Goal: Information Seeking & Learning: Understand process/instructions

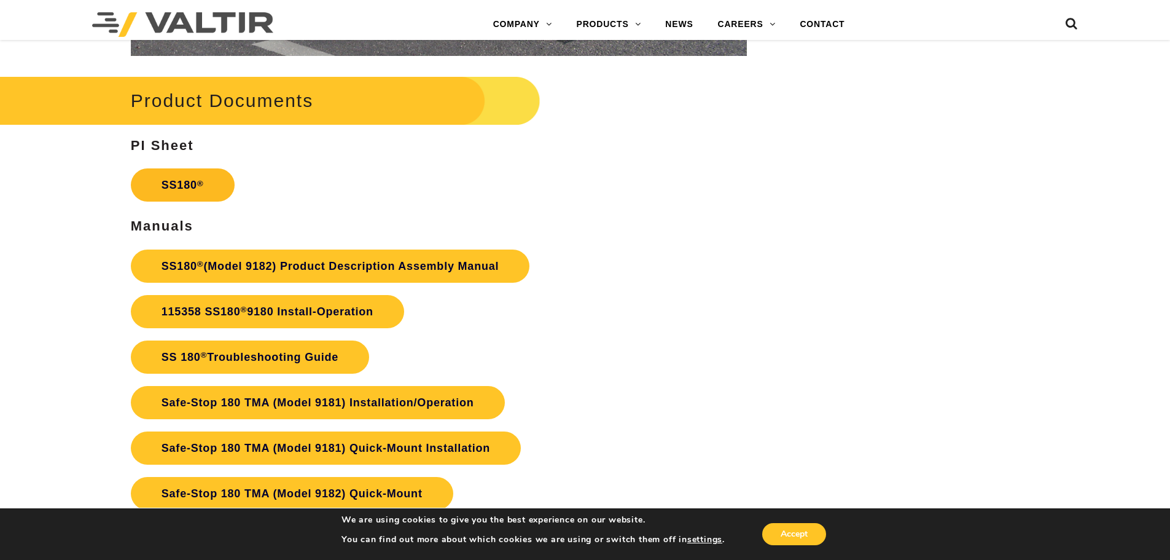
scroll to position [2395, 0]
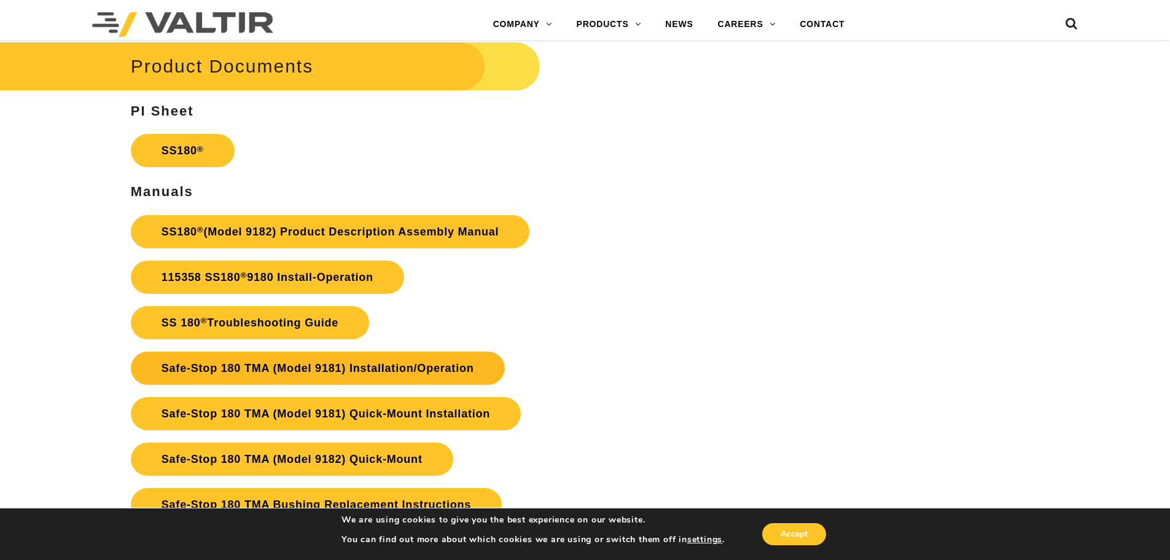
click at [341, 369] on link "Safe-Stop 180 TMA (Model 9181) Installation/Operation" at bounding box center [318, 367] width 374 height 33
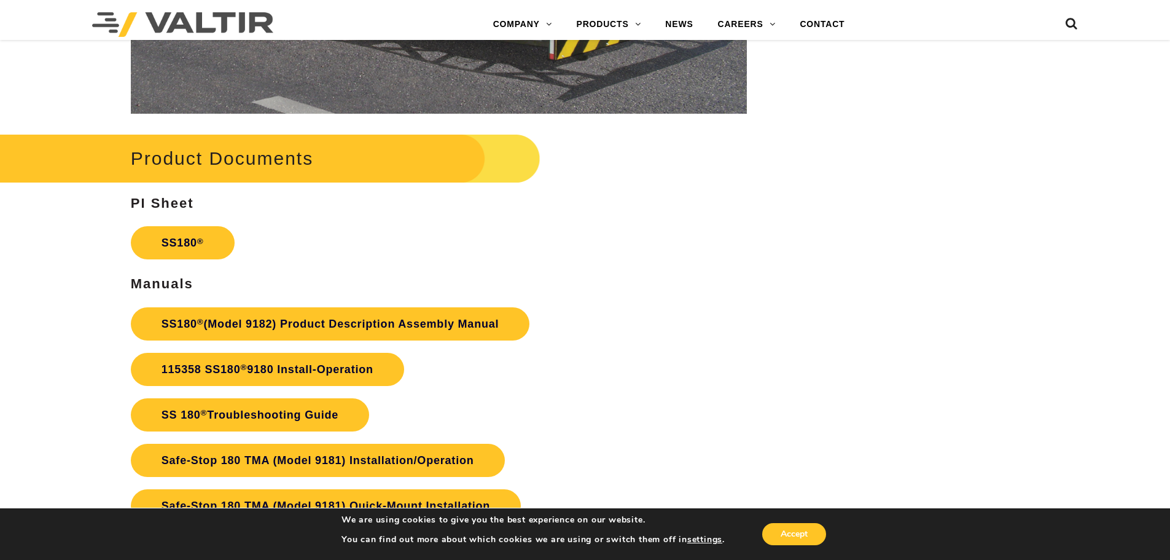
scroll to position [2272, 0]
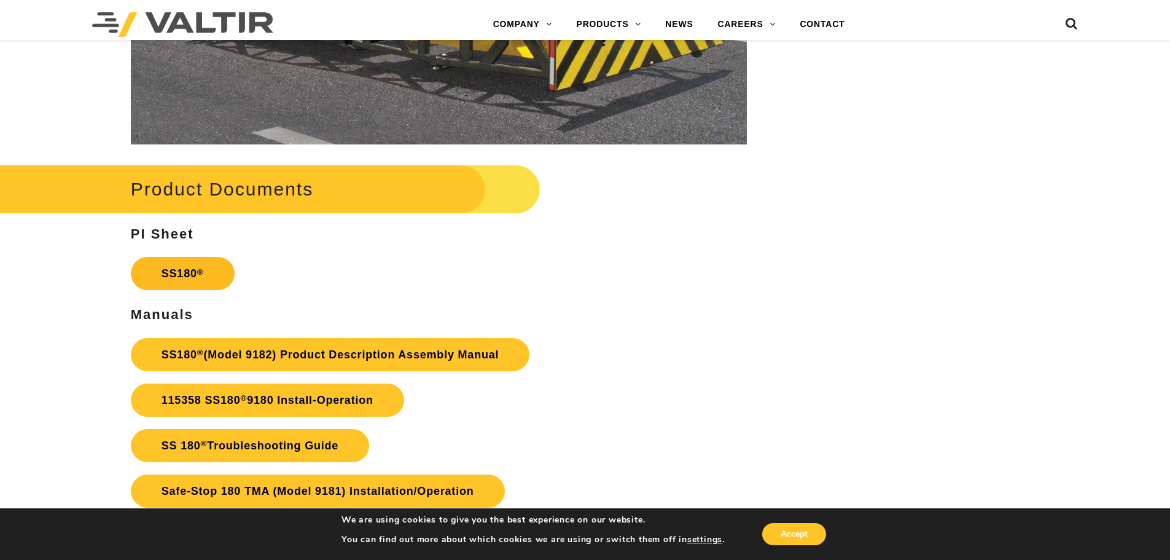
click at [185, 275] on link "SS180 ®" at bounding box center [183, 273] width 104 height 33
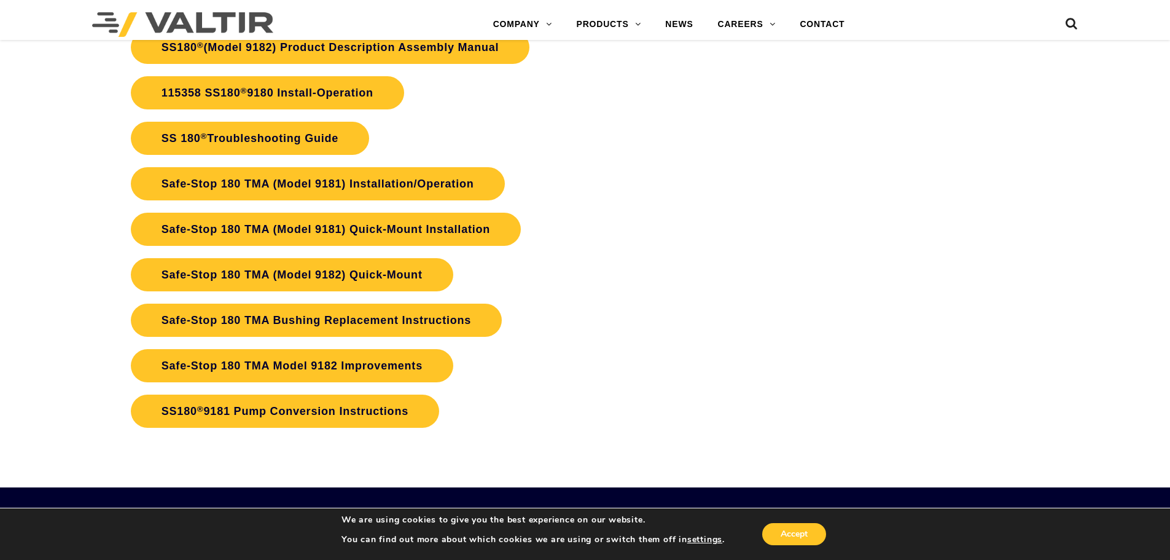
scroll to position [2702, 0]
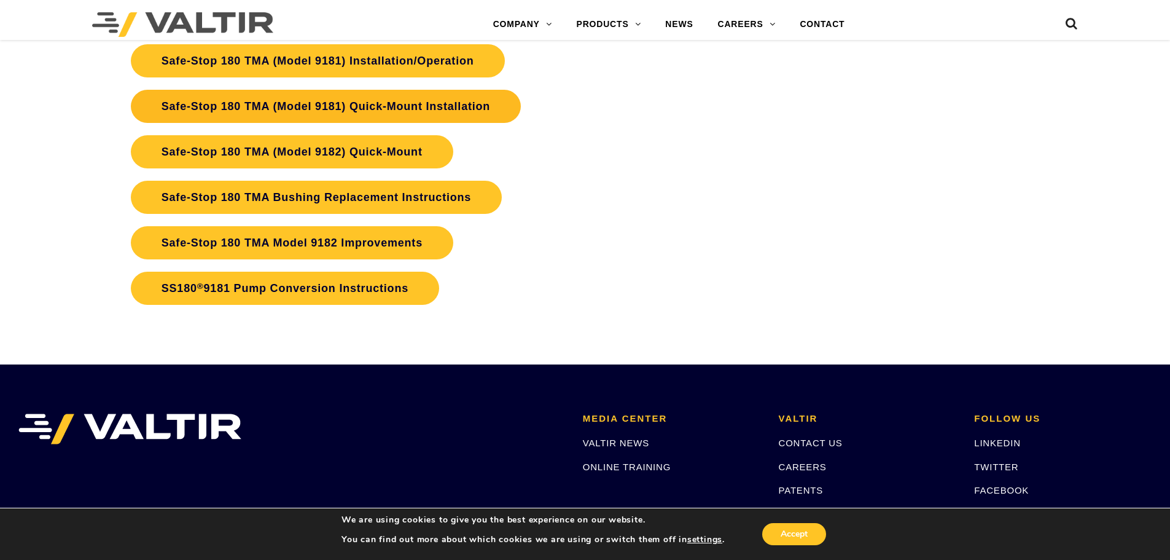
click at [334, 106] on link "Safe-Stop 180 TMA (Model 9181) Quick-Mount Installation" at bounding box center [326, 106] width 390 height 33
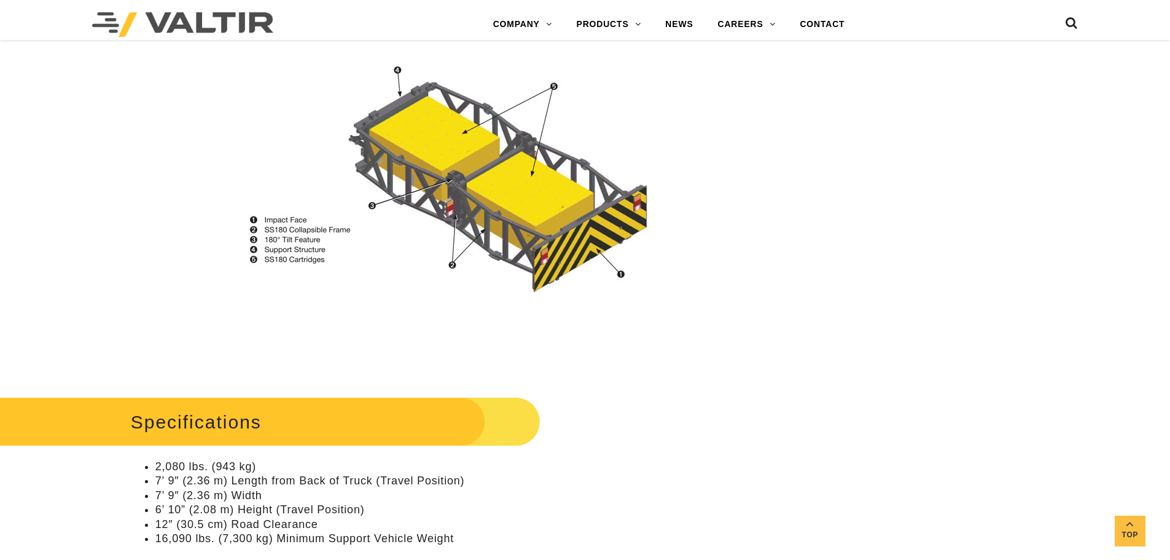
scroll to position [983, 0]
